Goal: Task Accomplishment & Management: Use online tool/utility

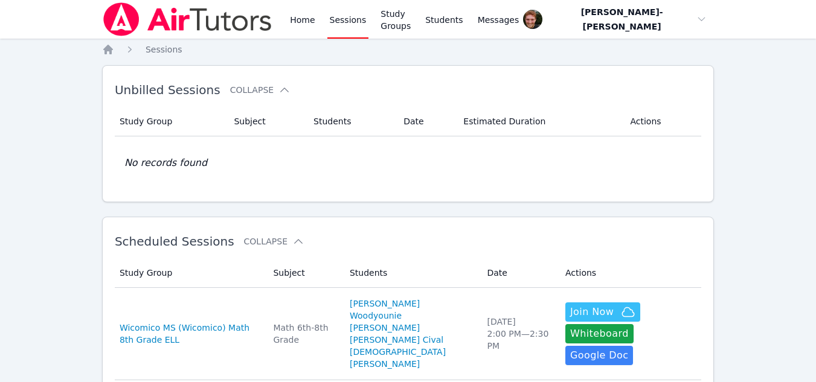
scroll to position [193, 0]
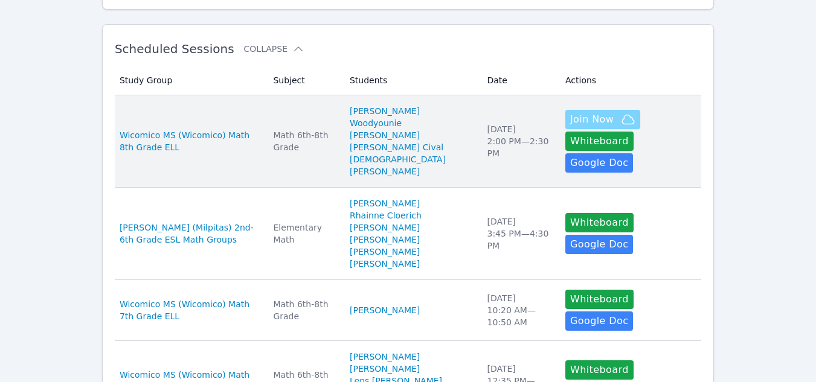
click at [570, 121] on span "Join Now" at bounding box center [592, 119] width 44 height 15
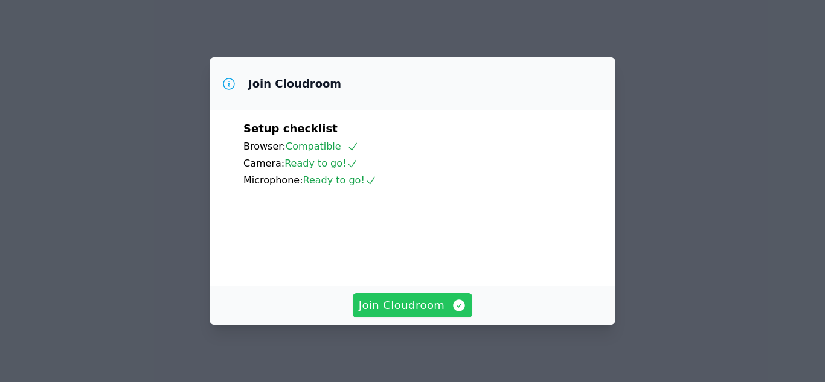
click at [407, 304] on span "Join Cloudroom" at bounding box center [413, 305] width 108 height 17
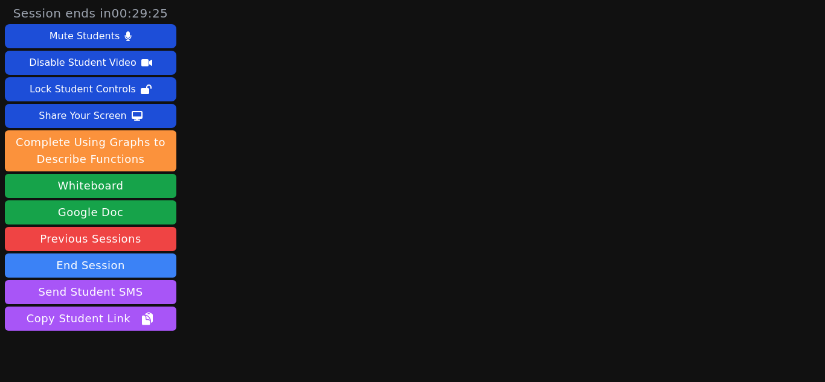
scroll to position [53, 0]
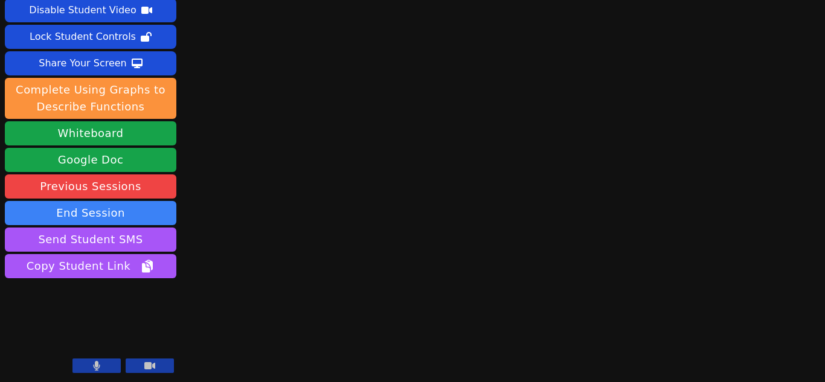
click at [100, 361] on button at bounding box center [97, 366] width 48 height 15
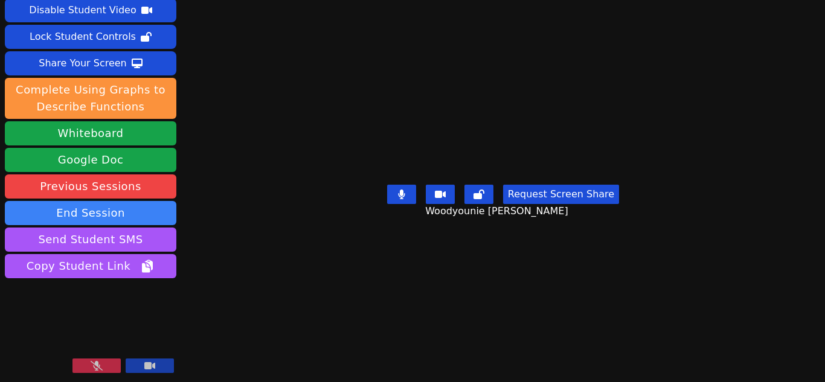
click at [83, 367] on button at bounding box center [97, 366] width 48 height 15
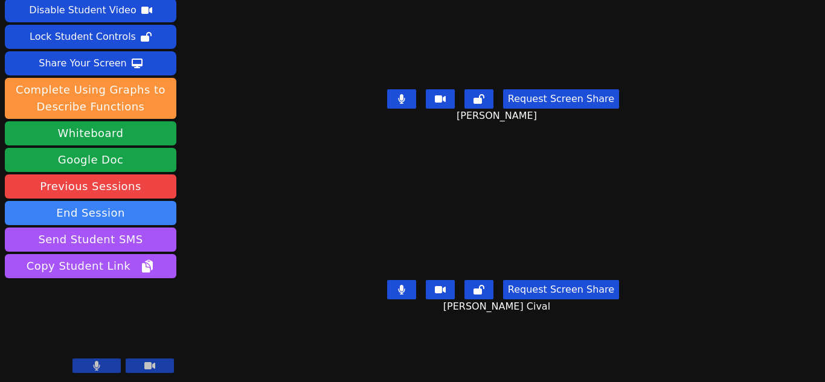
scroll to position [0, 0]
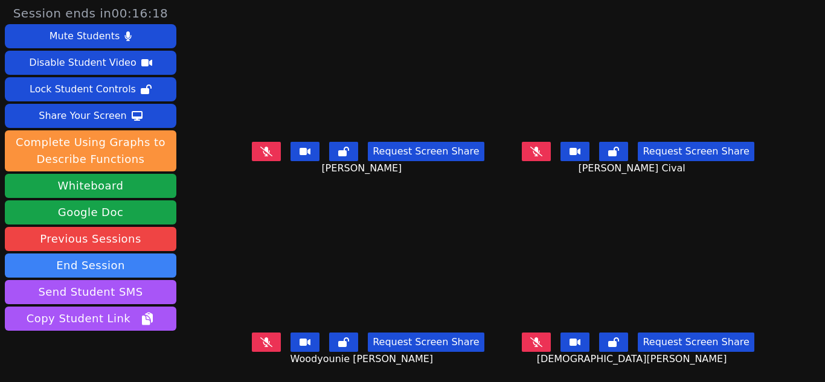
click at [531, 148] on icon at bounding box center [537, 151] width 12 height 10
click at [525, 149] on button at bounding box center [536, 151] width 29 height 19
click at [273, 148] on button at bounding box center [266, 151] width 29 height 19
click at [531, 343] on icon at bounding box center [537, 343] width 12 height 10
click at [535, 342] on icon at bounding box center [537, 343] width 12 height 10
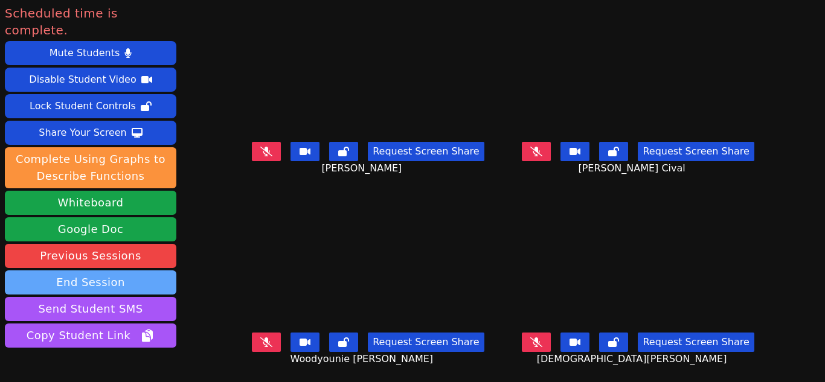
click at [86, 271] on button "End Session" at bounding box center [91, 283] width 172 height 24
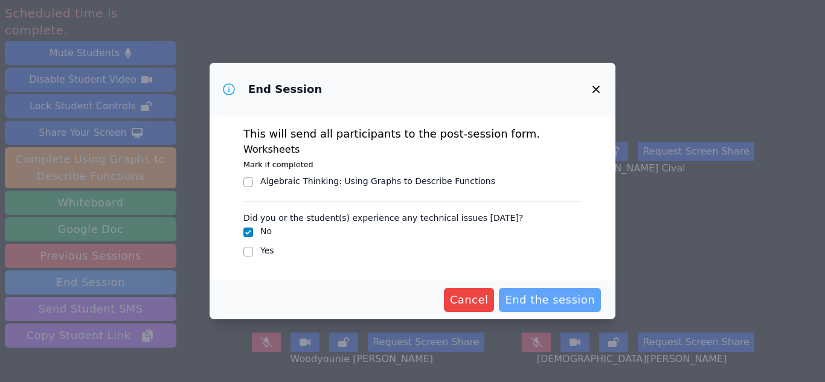
click at [547, 302] on span "End the session" at bounding box center [550, 300] width 90 height 17
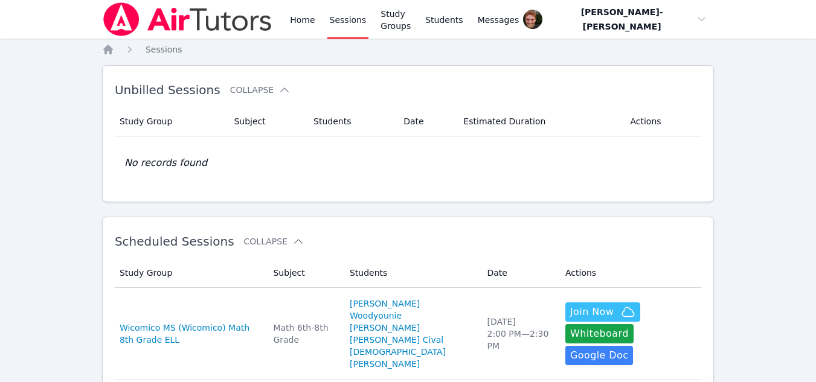
scroll to position [193, 0]
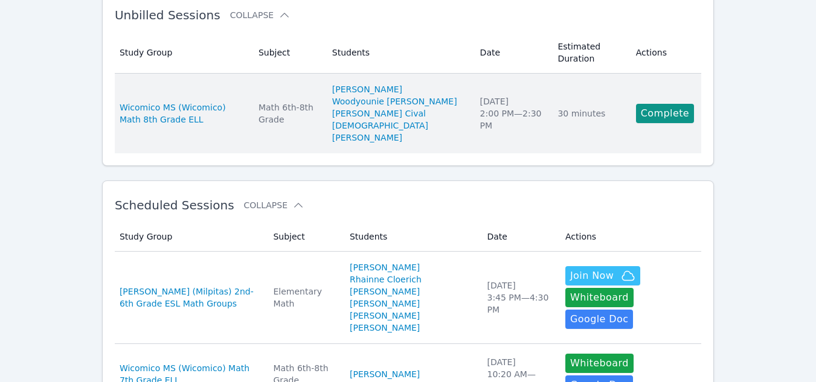
scroll to position [74, 0]
click at [668, 111] on link "Complete" at bounding box center [665, 114] width 58 height 19
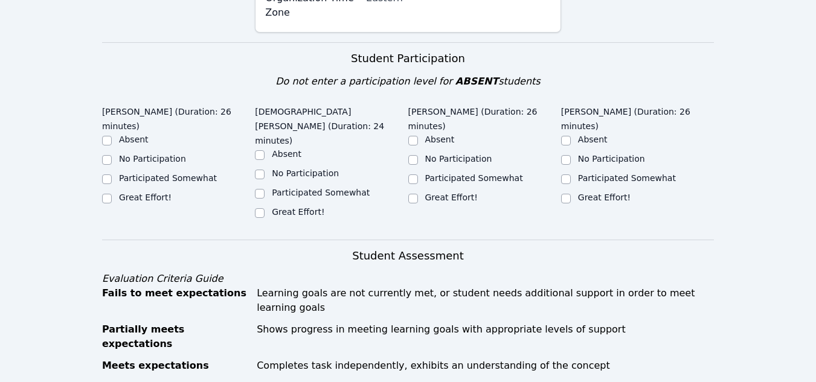
scroll to position [392, 0]
click at [405, 168] on div "No Participation" at bounding box center [331, 175] width 153 height 15
click at [416, 175] on input "Participated Somewhat" at bounding box center [413, 180] width 10 height 10
checkbox input "true"
click at [262, 190] on input "Participated Somewhat" at bounding box center [260, 195] width 10 height 10
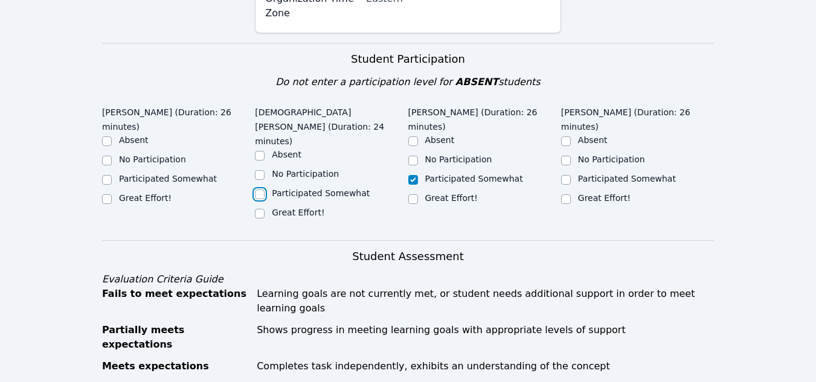
checkbox input "true"
click at [106, 175] on input "Participated Somewhat" at bounding box center [107, 180] width 10 height 10
checkbox input "true"
click at [566, 195] on input "Great Effort!" at bounding box center [566, 200] width 10 height 10
checkbox input "true"
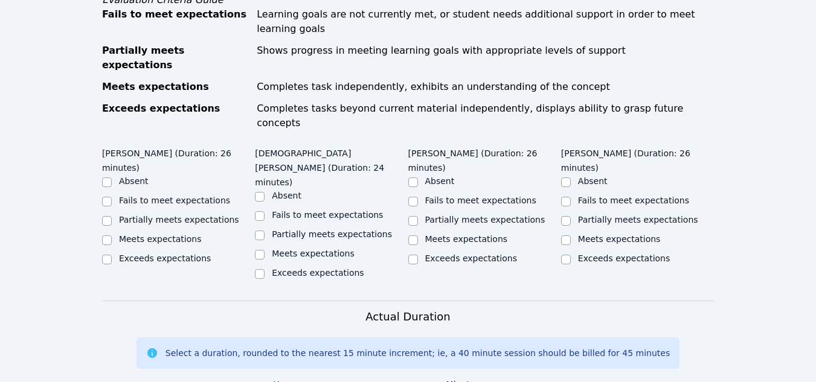
scroll to position [672, 0]
click at [568, 235] on input "Meets expectations" at bounding box center [566, 240] width 10 height 10
checkbox input "true"
click at [411, 235] on input "Meets expectations" at bounding box center [413, 240] width 10 height 10
checkbox input "true"
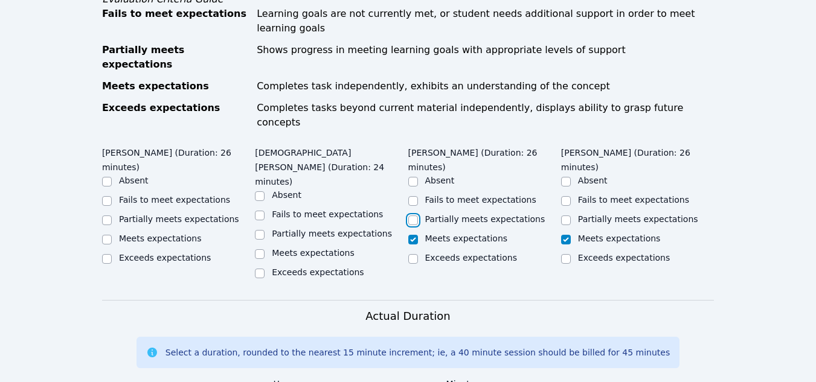
click at [413, 216] on input "Partially meets expectations" at bounding box center [413, 221] width 10 height 10
checkbox input "true"
checkbox input "false"
click at [260, 230] on input "Partially meets expectations" at bounding box center [260, 235] width 10 height 10
checkbox input "true"
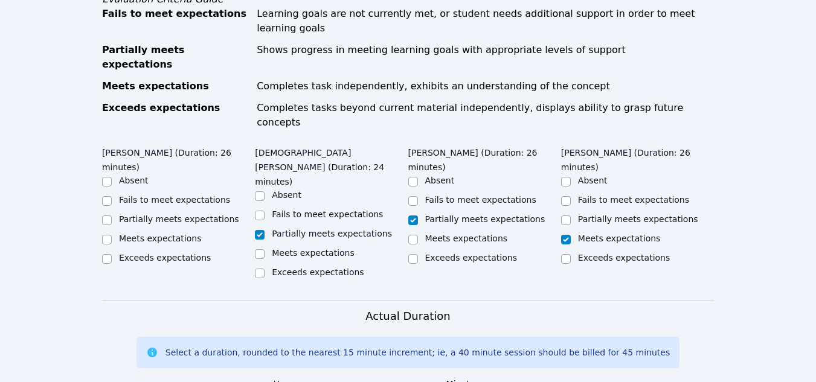
click at [126, 215] on label "Partially meets expectations" at bounding box center [179, 220] width 120 height 10
click at [112, 216] on input "Partially meets expectations" at bounding box center [107, 221] width 10 height 10
checkbox input "true"
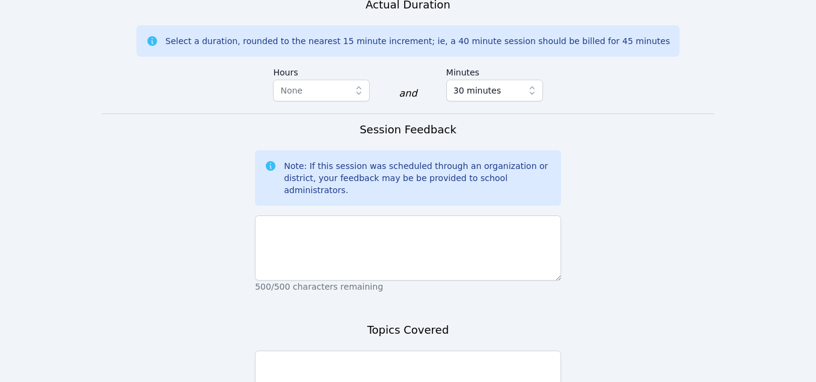
scroll to position [987, 0]
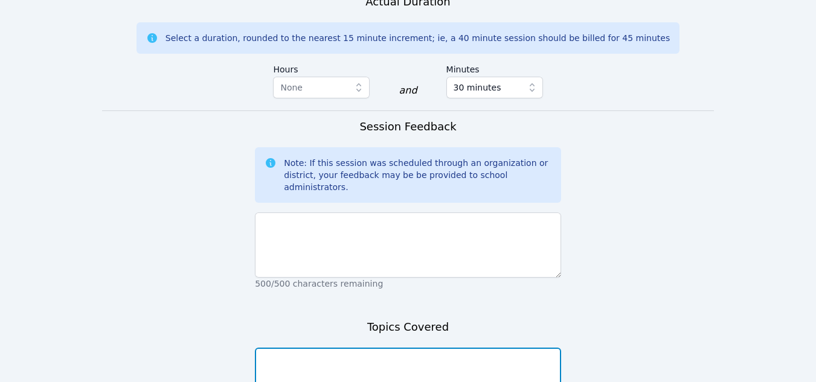
click at [330, 348] on textarea at bounding box center [408, 380] width 306 height 65
type textarea "Congruent angles and parallel lines"
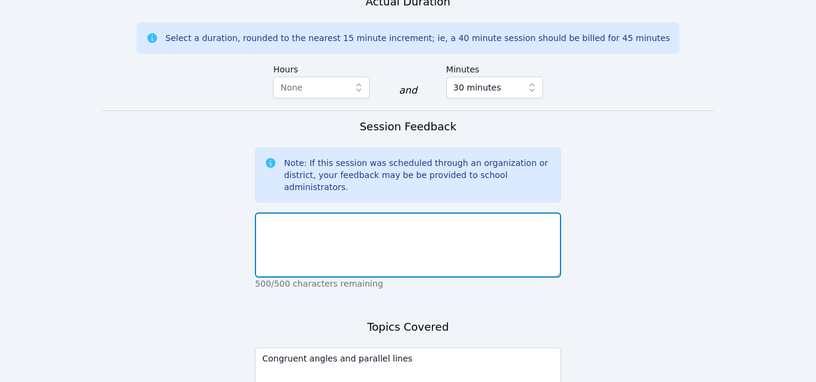
click at [329, 213] on textarea at bounding box center [408, 245] width 306 height 65
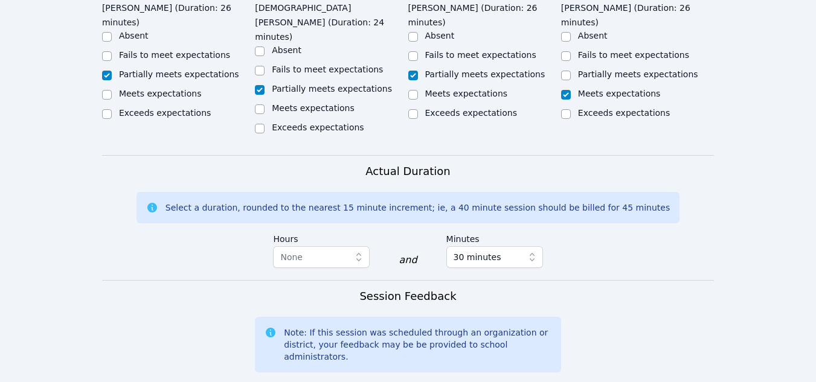
scroll to position [837, 0]
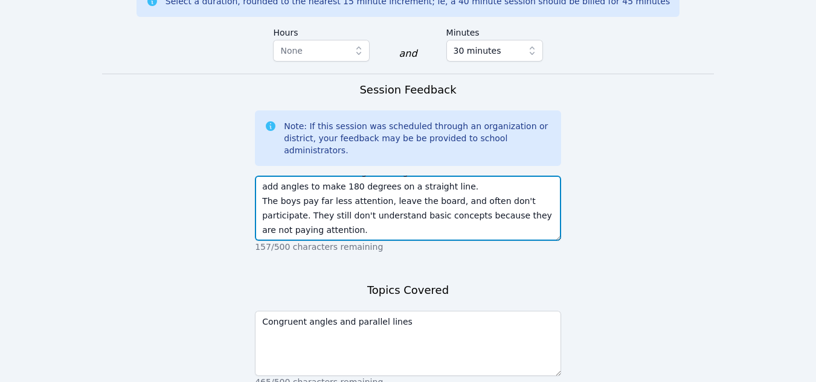
scroll to position [1025, 0]
type textarea "Woodyounie is doing well as she knows about how parallel lines and transversals…"
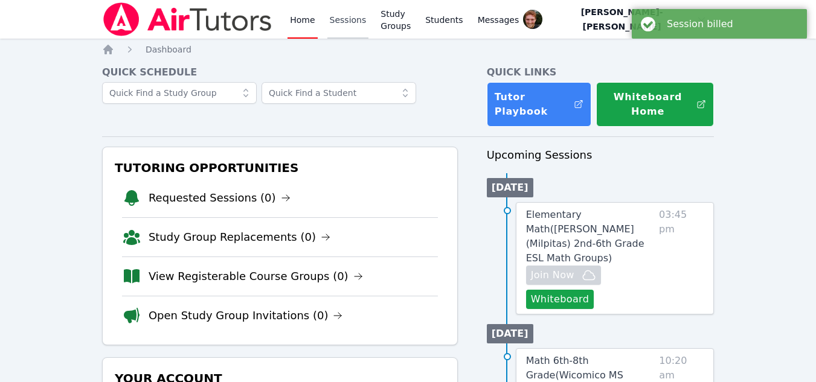
click at [335, 21] on link "Sessions" at bounding box center [348, 19] width 42 height 39
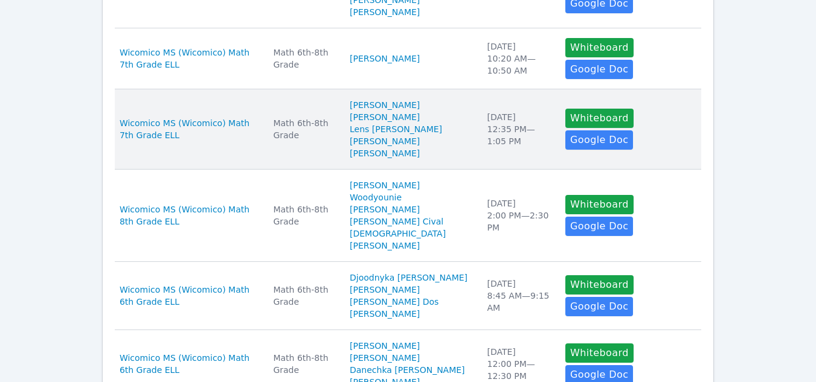
scroll to position [353, 0]
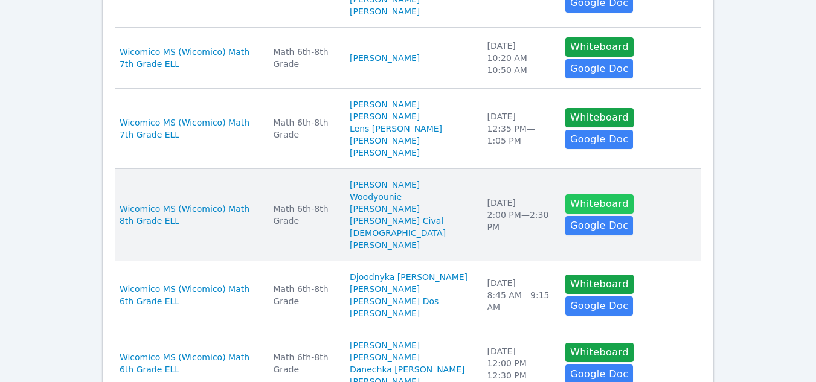
click at [572, 214] on button "Whiteboard" at bounding box center [600, 204] width 68 height 19
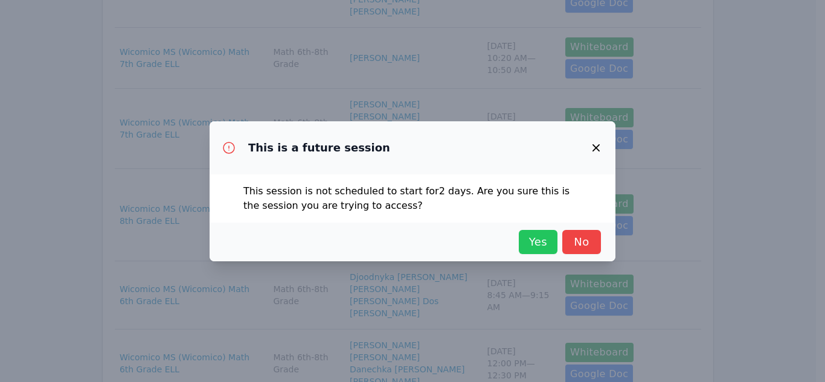
click at [539, 240] on span "Yes" at bounding box center [538, 242] width 27 height 17
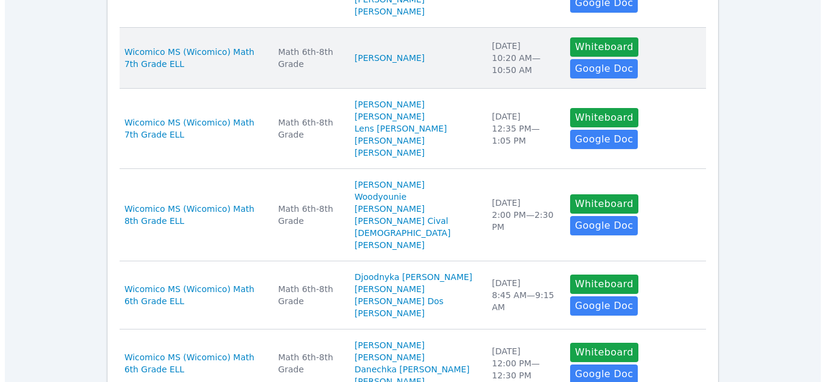
scroll to position [0, 0]
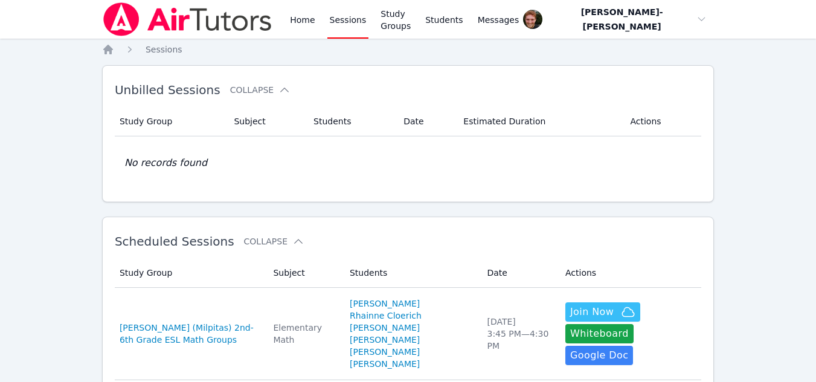
click at [350, 11] on link "Sessions" at bounding box center [348, 19] width 42 height 39
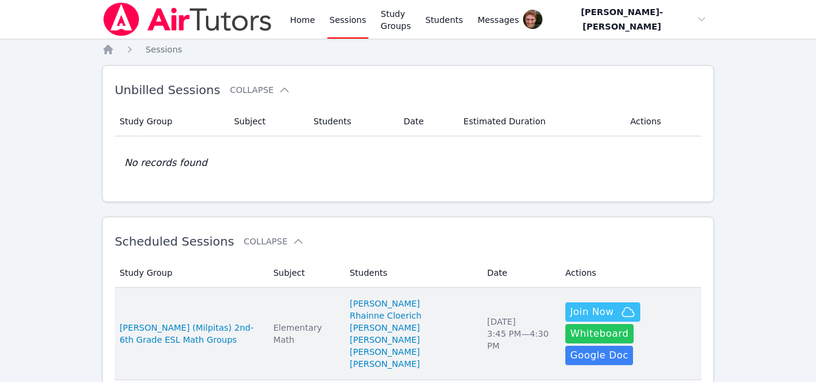
click at [632, 324] on button "Whiteboard" at bounding box center [600, 333] width 68 height 19
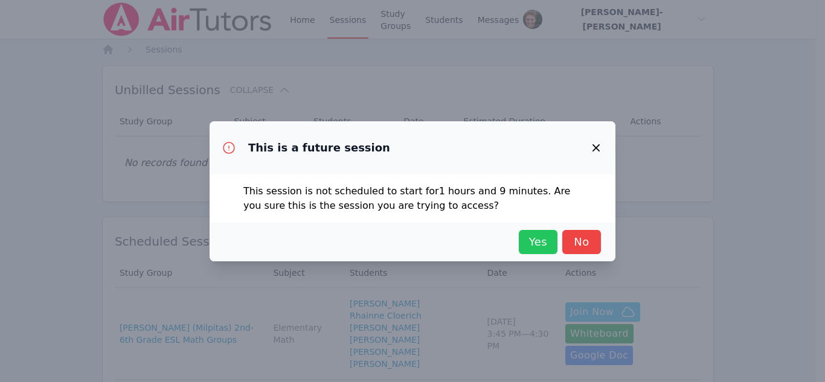
click at [537, 241] on span "Yes" at bounding box center [538, 242] width 27 height 17
